Goal: Navigation & Orientation: Find specific page/section

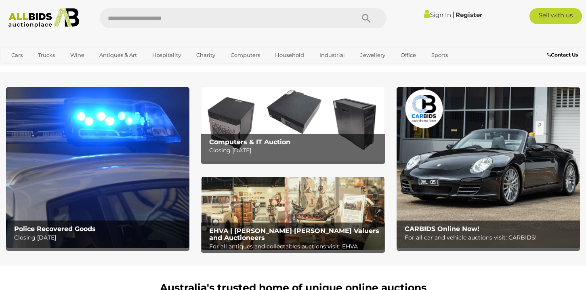
click at [255, 141] on b "Computers & IT Auction" at bounding box center [249, 142] width 81 height 8
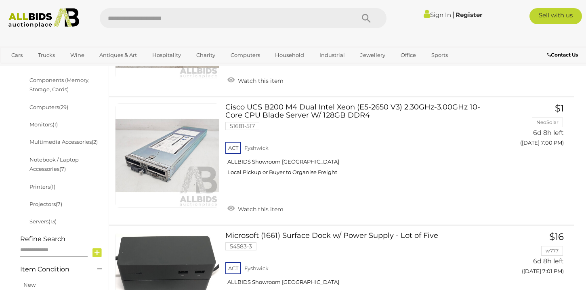
scroll to position [249, 0]
click at [76, 138] on link "Multimedia Accessories (2)" at bounding box center [63, 141] width 68 height 6
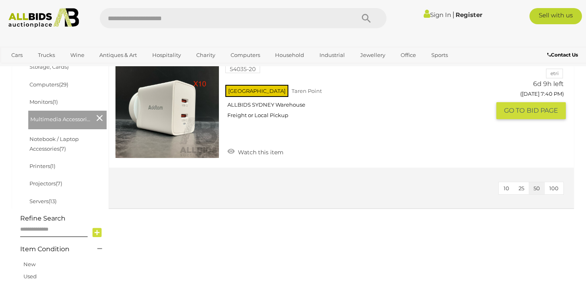
scroll to position [274, 0]
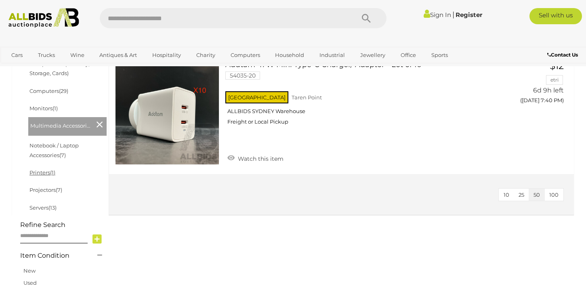
click at [43, 169] on link "Printers (1)" at bounding box center [42, 172] width 26 height 6
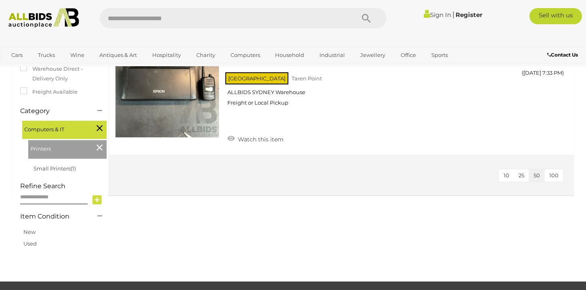
scroll to position [175, 0]
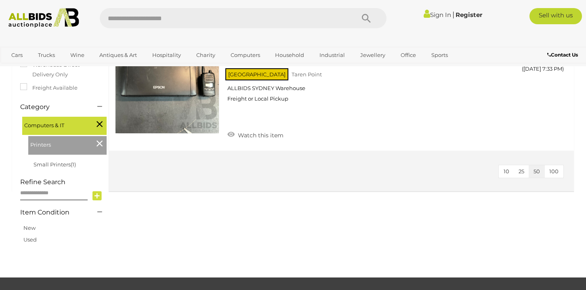
click at [99, 141] on icon at bounding box center [100, 143] width 6 height 11
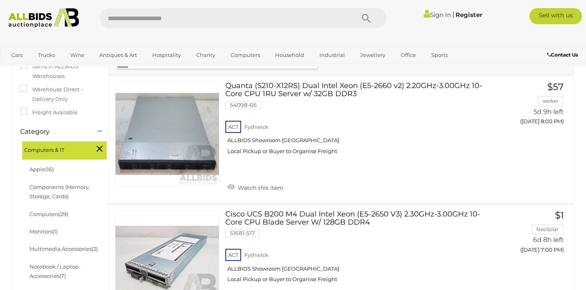
scroll to position [142, 0]
click at [45, 166] on link "Apple (16)" at bounding box center [41, 169] width 24 height 6
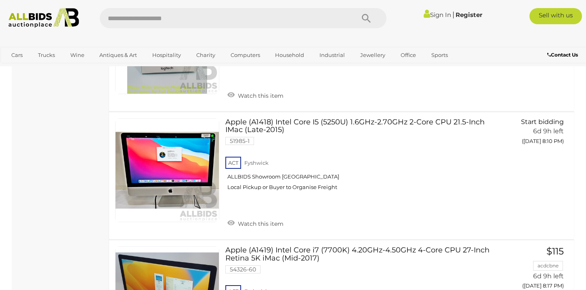
scroll to position [855, 0]
